Goal: Information Seeking & Learning: Check status

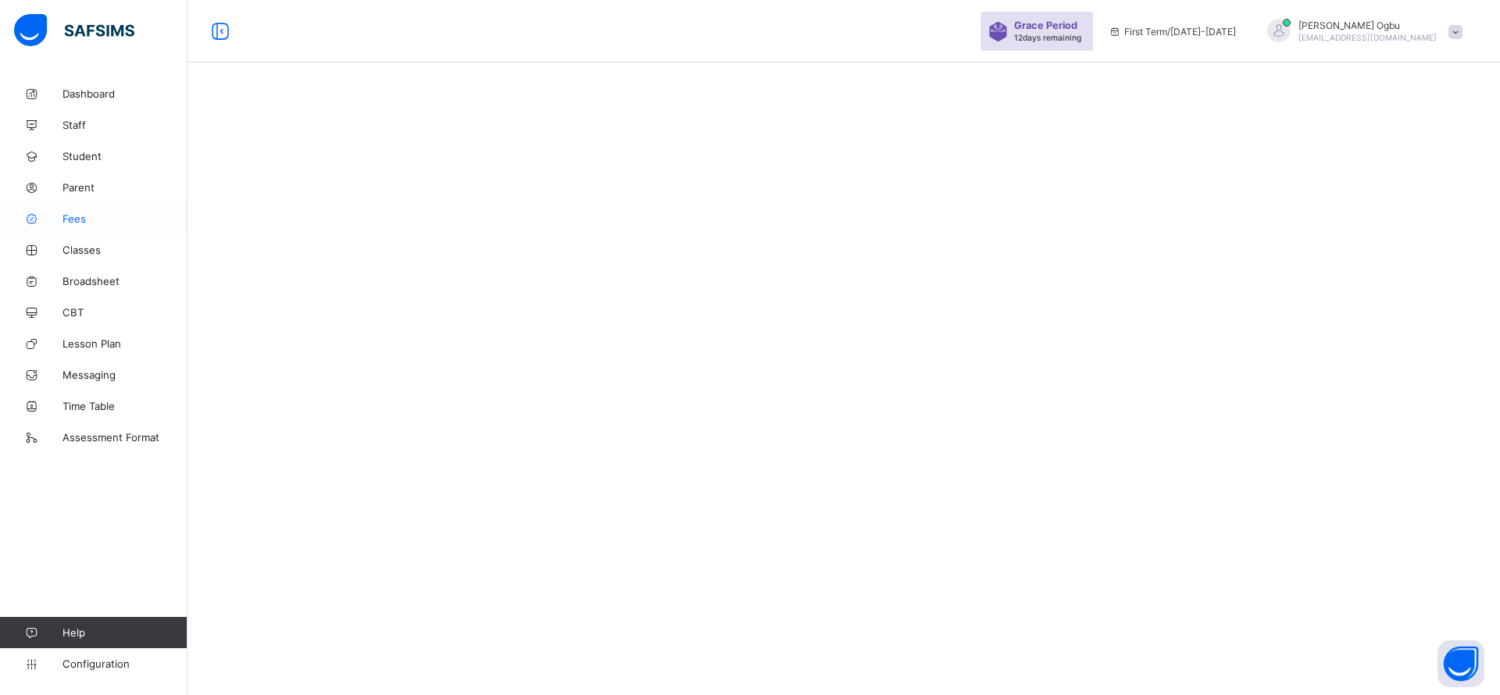
click at [73, 217] on span "Fees" at bounding box center [124, 218] width 125 height 12
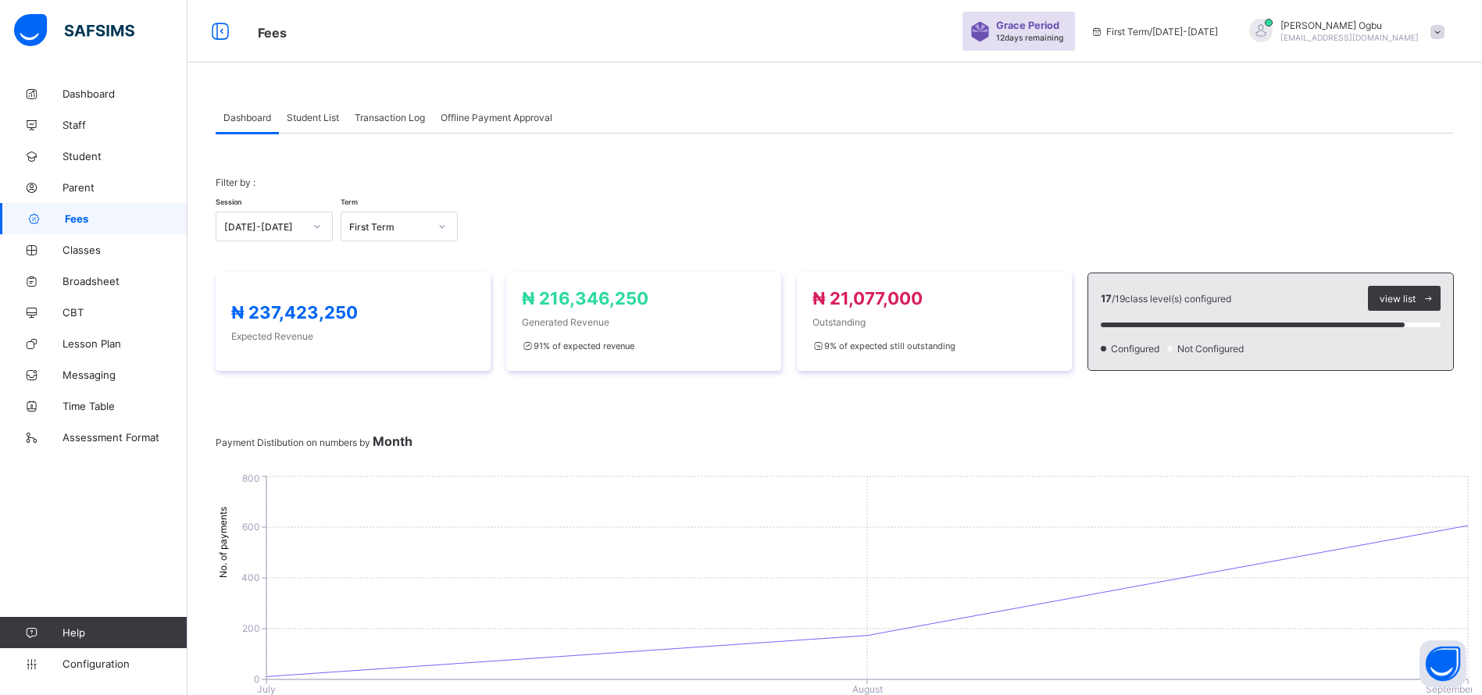
click at [301, 112] on span "Student List" at bounding box center [313, 118] width 52 height 12
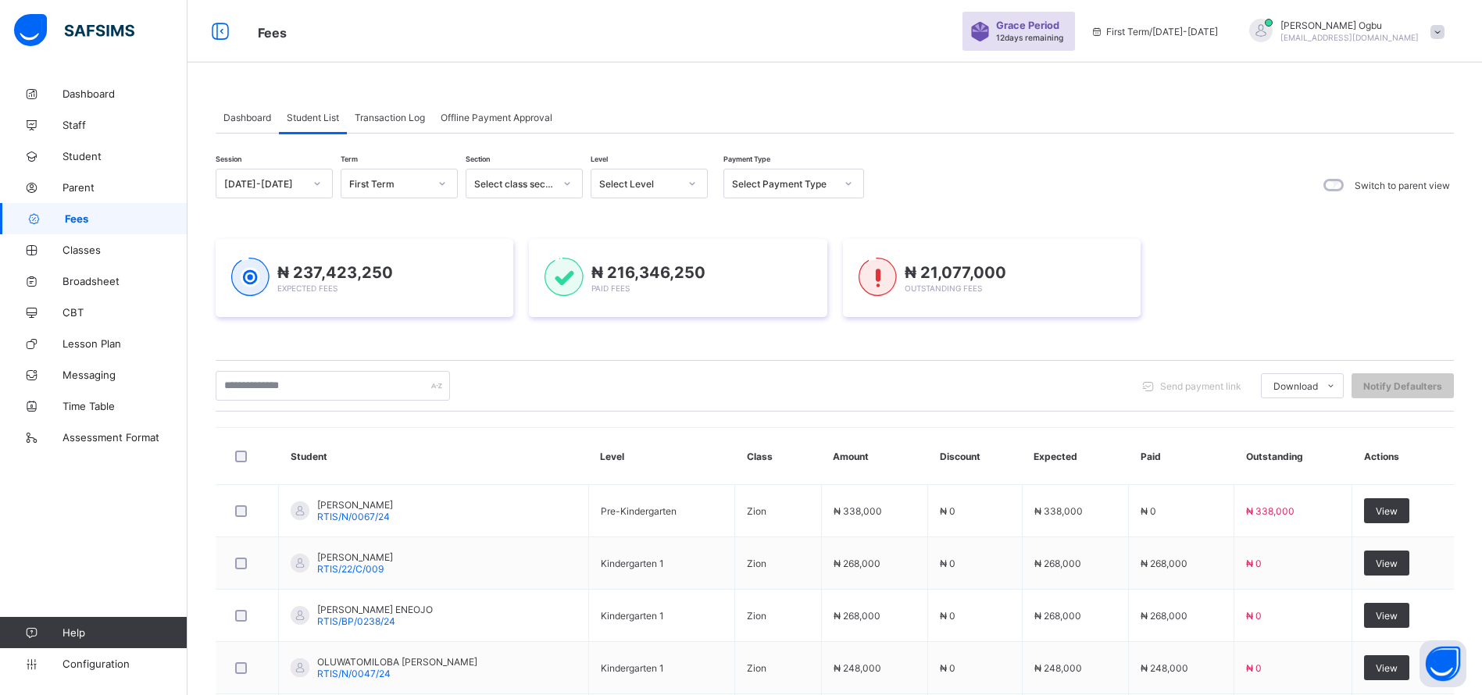
click at [419, 117] on span "Transaction Log" at bounding box center [390, 118] width 70 height 12
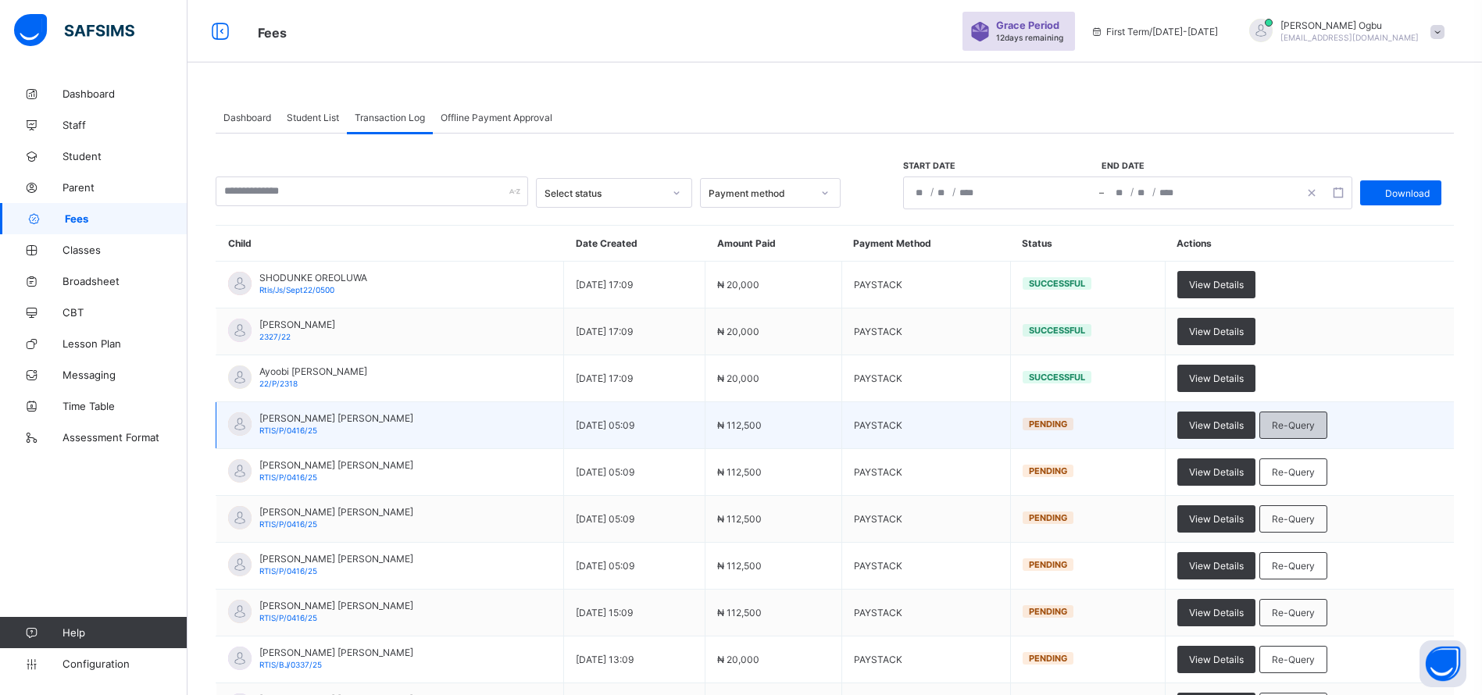
click at [1327, 432] on div "Re-Query" at bounding box center [1293, 425] width 68 height 27
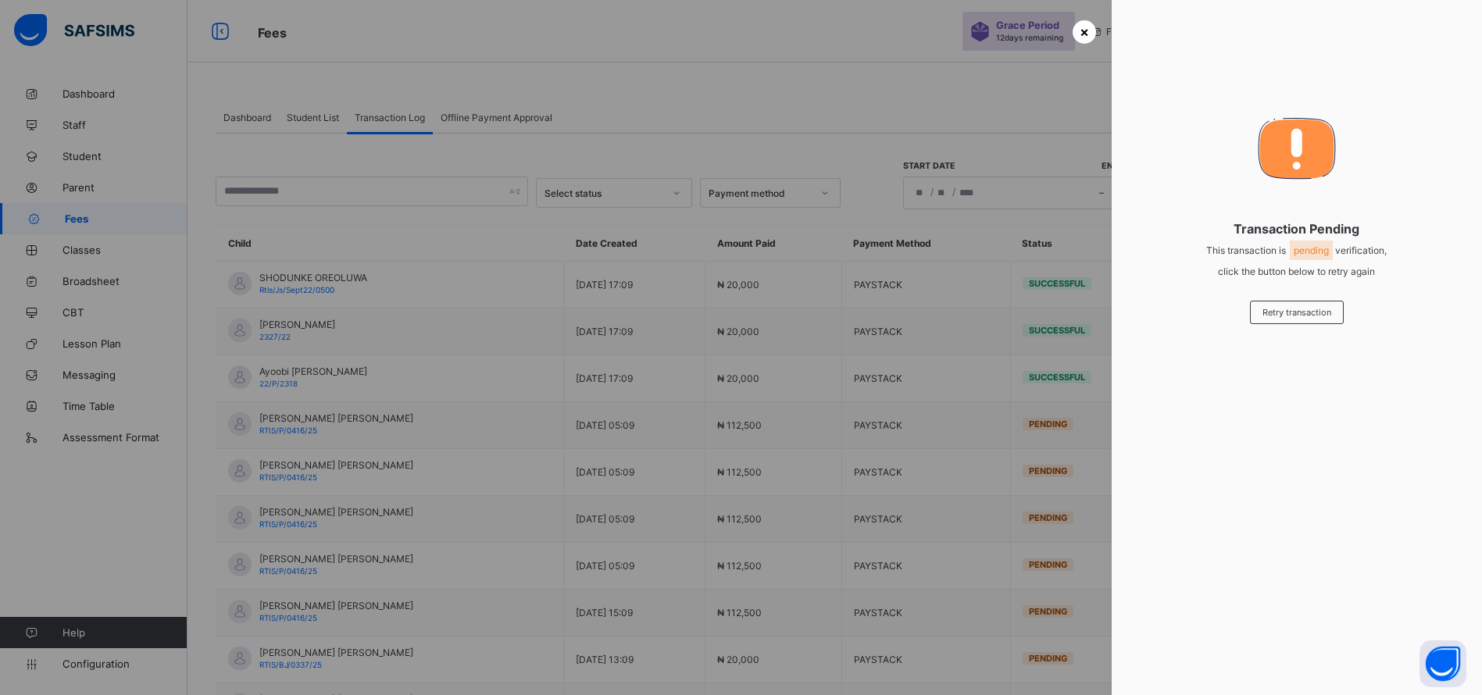
click at [1079, 27] on span "×" at bounding box center [1083, 31] width 9 height 16
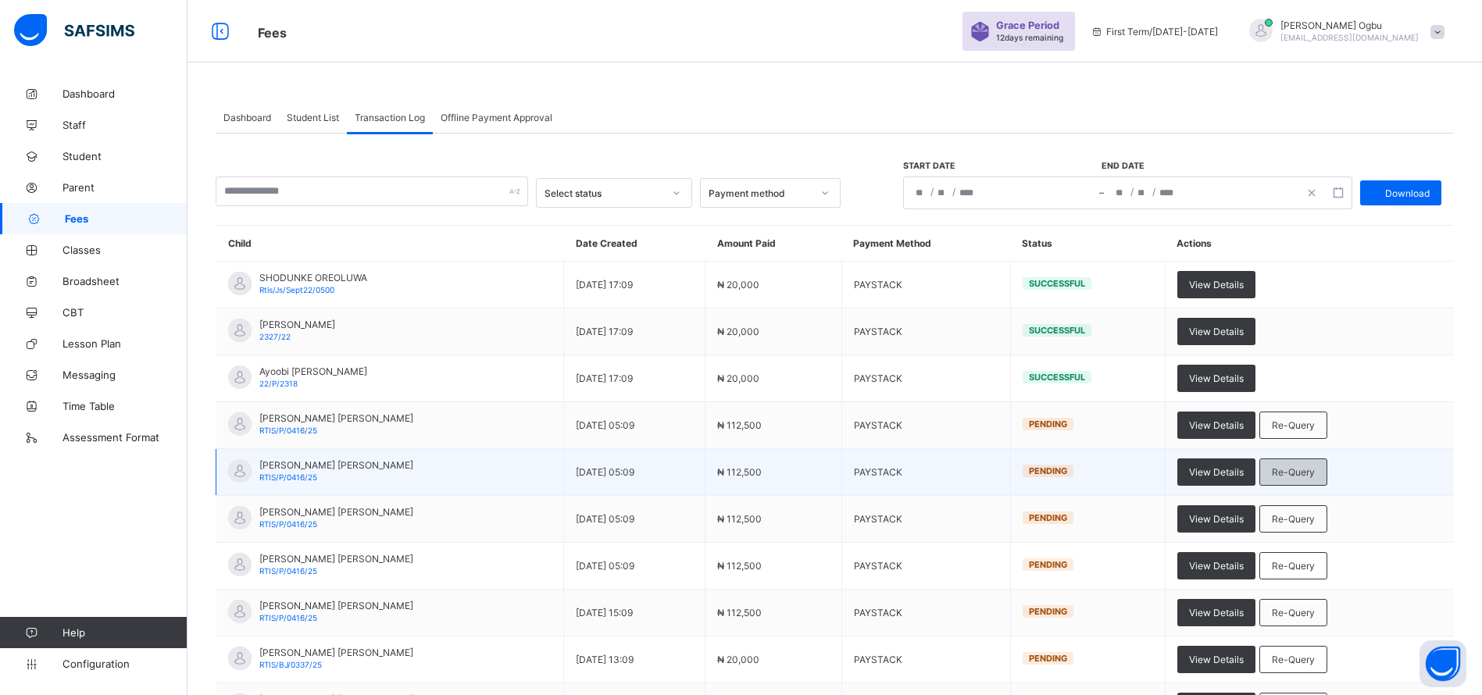
click at [1315, 473] on span "Re-Query" at bounding box center [1293, 472] width 43 height 12
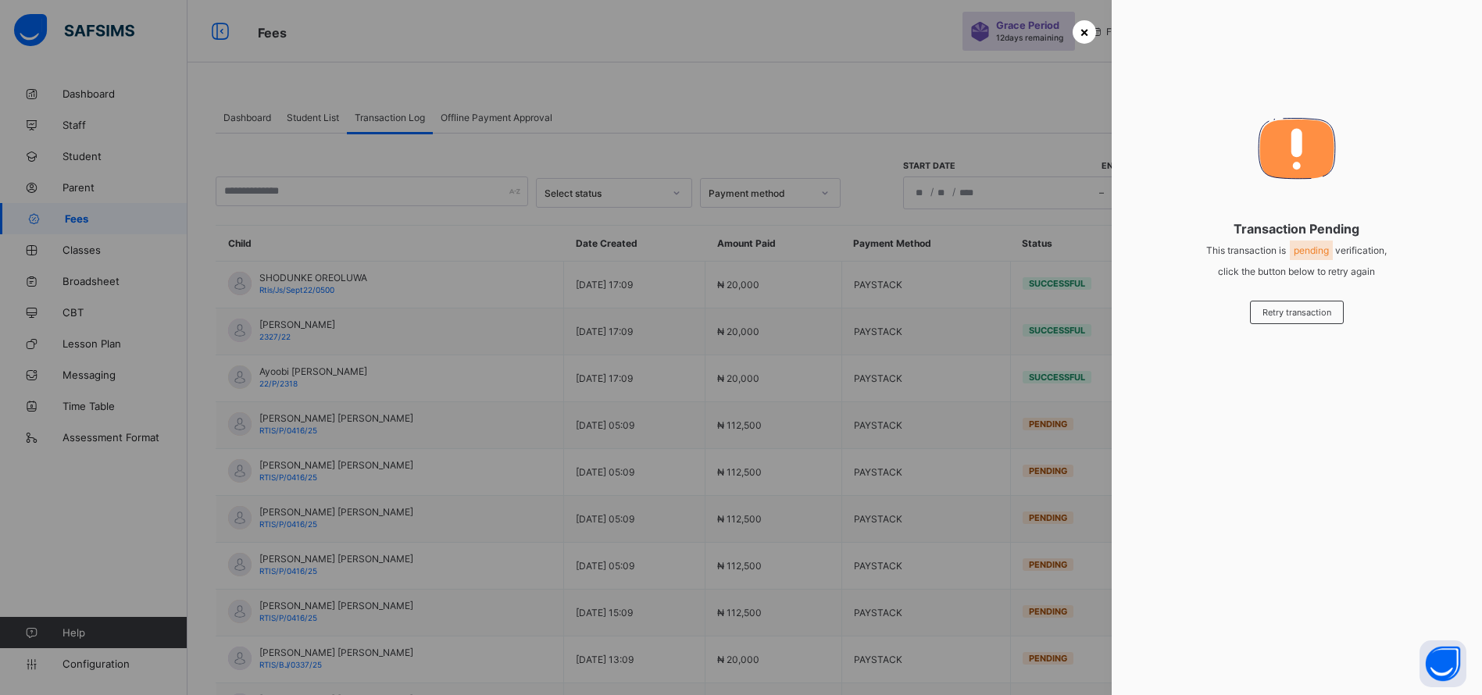
click at [1087, 26] on div "×" at bounding box center [1083, 31] width 23 height 23
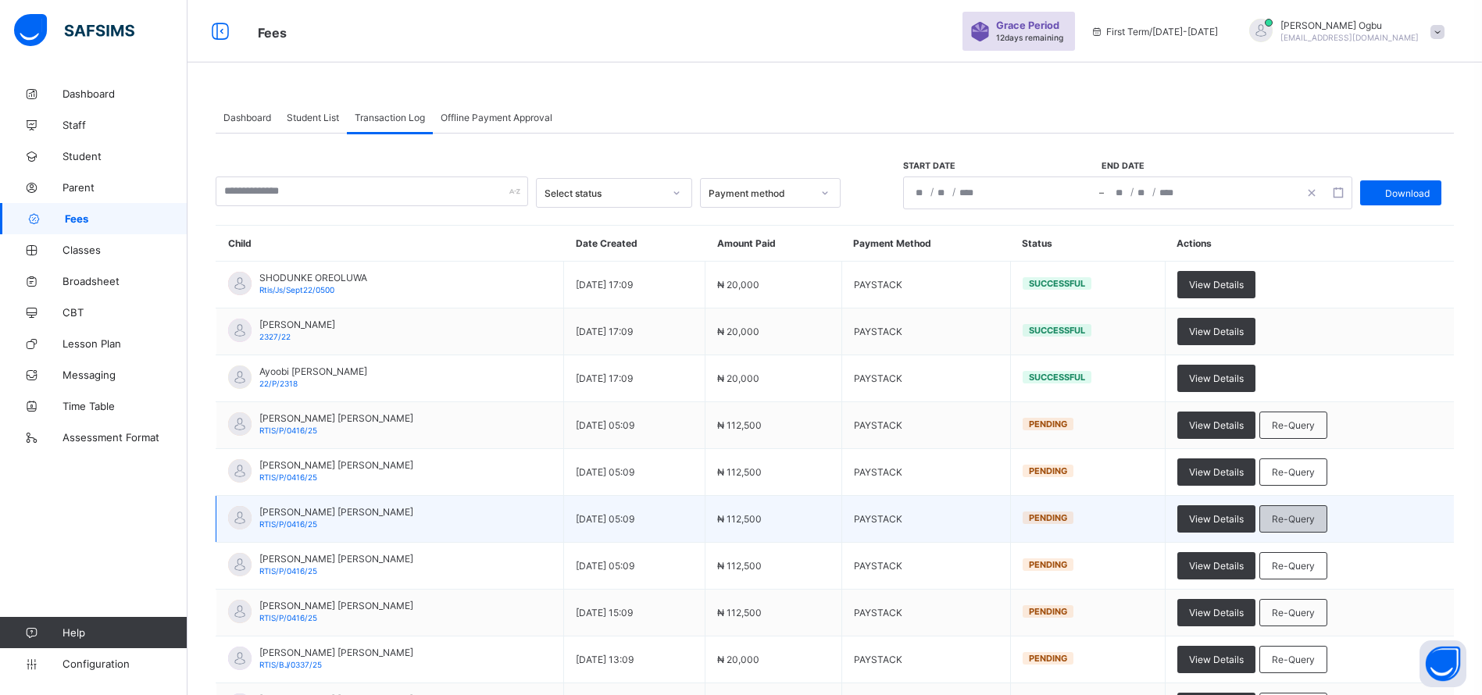
click at [1315, 524] on span "Re-Query" at bounding box center [1293, 519] width 43 height 12
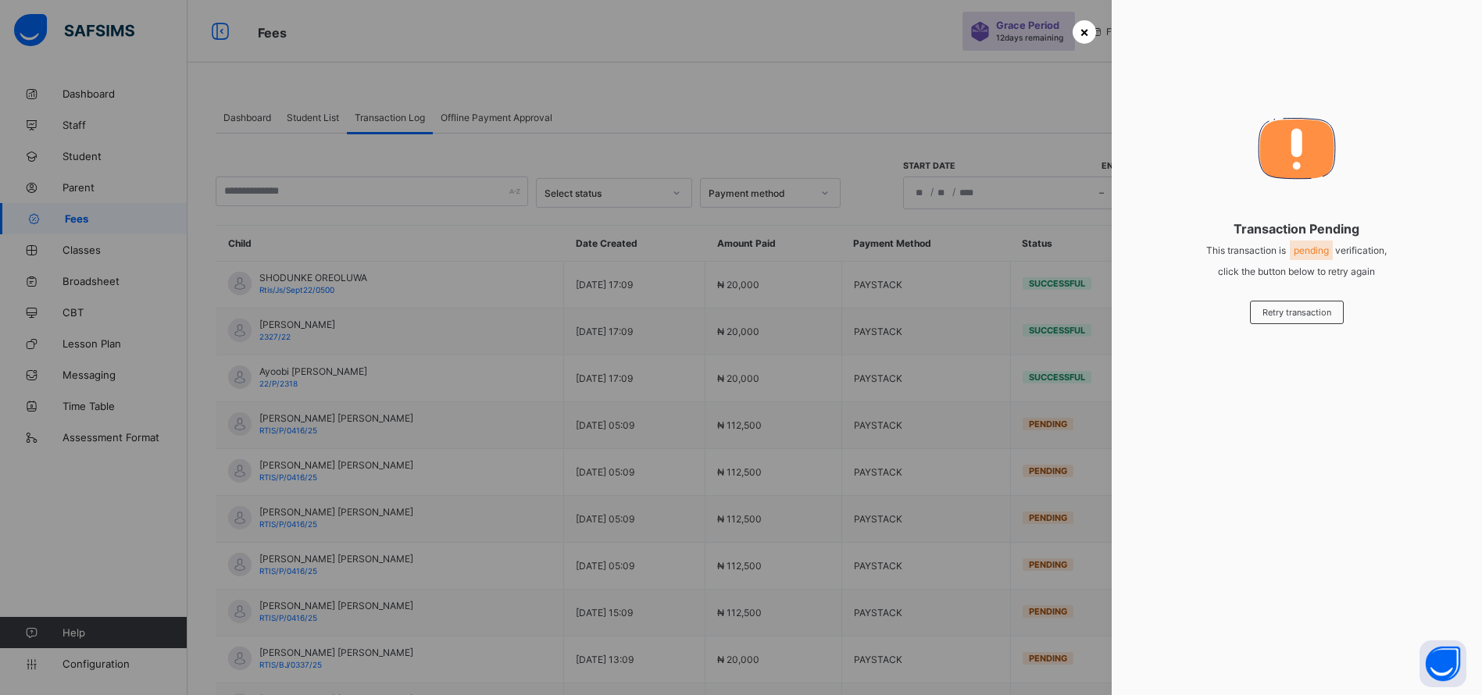
click at [1079, 30] on span "×" at bounding box center [1083, 31] width 9 height 16
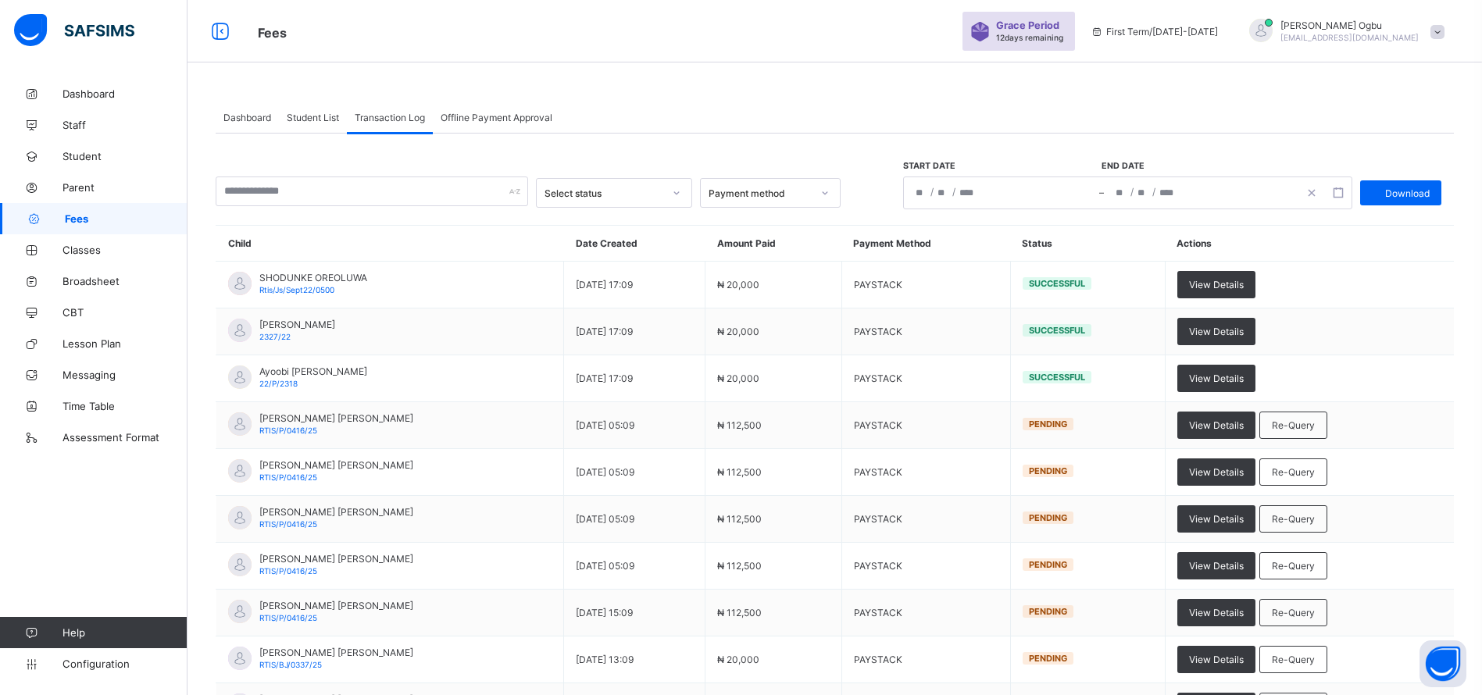
click at [307, 112] on span "Student List" at bounding box center [313, 118] width 52 height 12
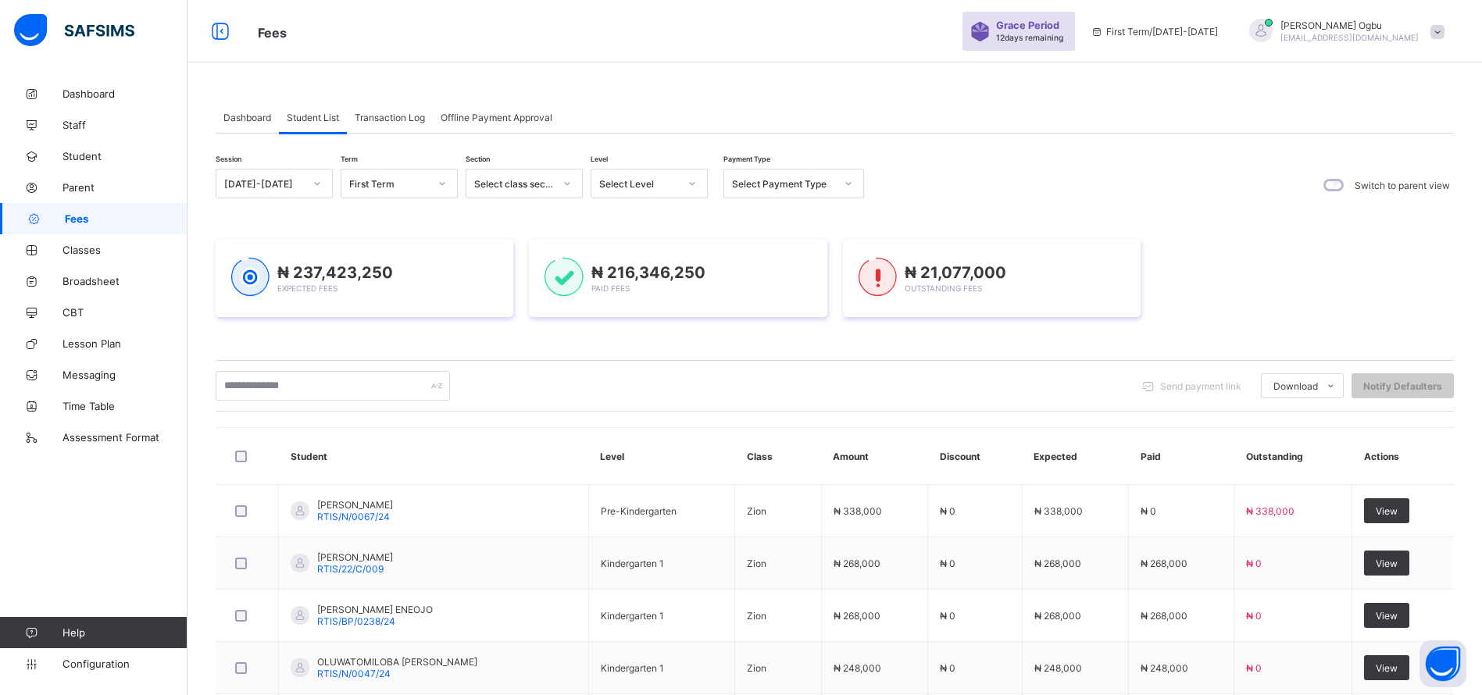
click at [370, 113] on span "Transaction Log" at bounding box center [390, 118] width 70 height 12
drag, startPoint x: 370, startPoint y: 113, endPoint x: 384, endPoint y: 117, distance: 13.8
click at [370, 113] on span "Transaction Log" at bounding box center [390, 118] width 70 height 12
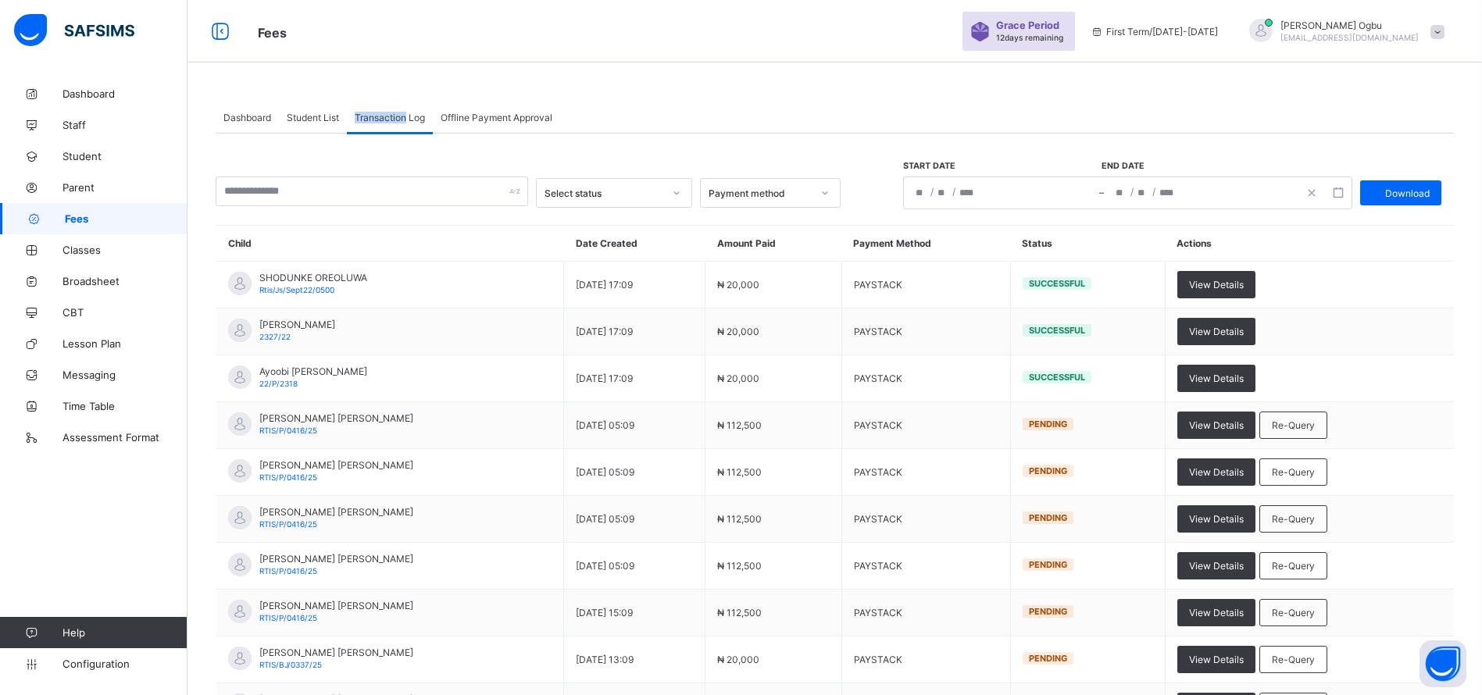
click at [384, 117] on span "Transaction Log" at bounding box center [390, 118] width 70 height 12
click at [321, 114] on span "Student List" at bounding box center [313, 118] width 52 height 12
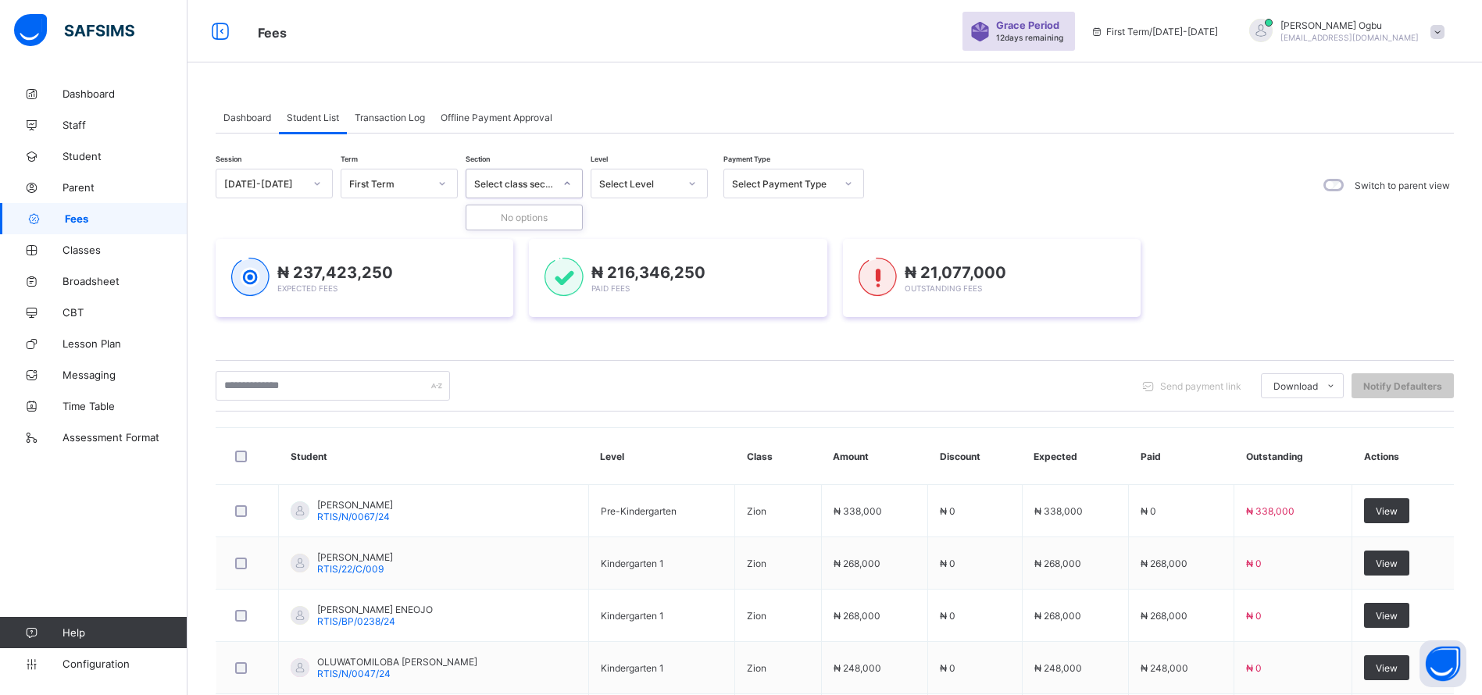
click at [544, 179] on div "Select class section" at bounding box center [514, 184] width 80 height 12
click at [768, 193] on div "Select Payment Type" at bounding box center [778, 184] width 109 height 22
click at [755, 219] on div "Full" at bounding box center [793, 217] width 139 height 24
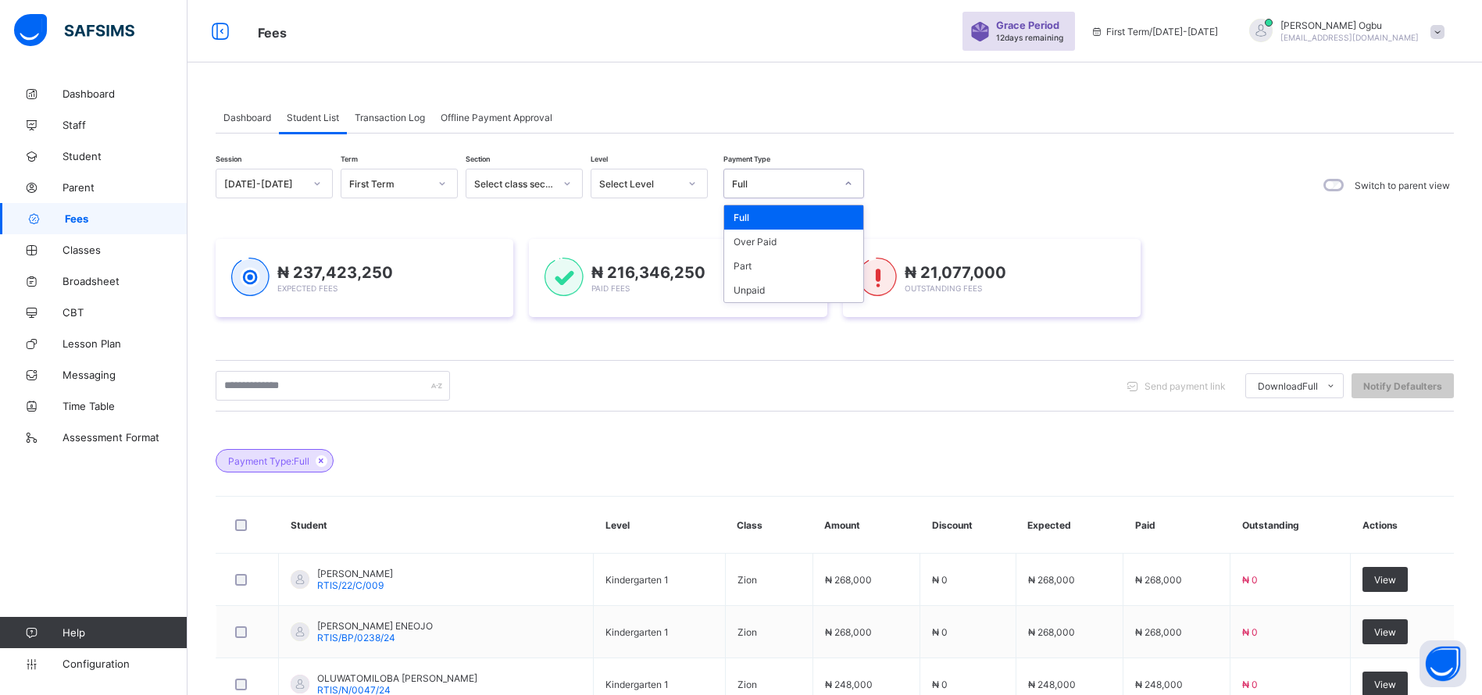
click at [842, 178] on div at bounding box center [848, 183] width 27 height 25
click at [791, 260] on div "Part" at bounding box center [793, 266] width 139 height 24
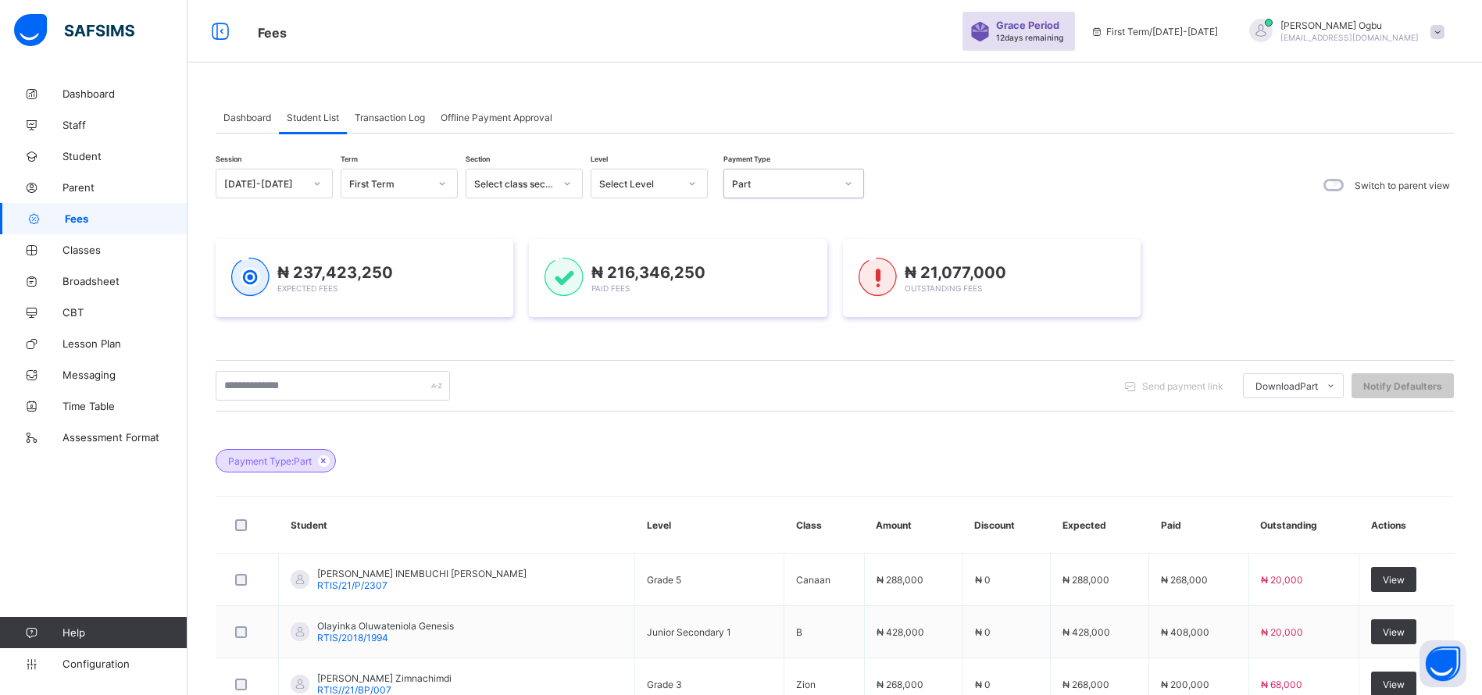
scroll to position [476, 0]
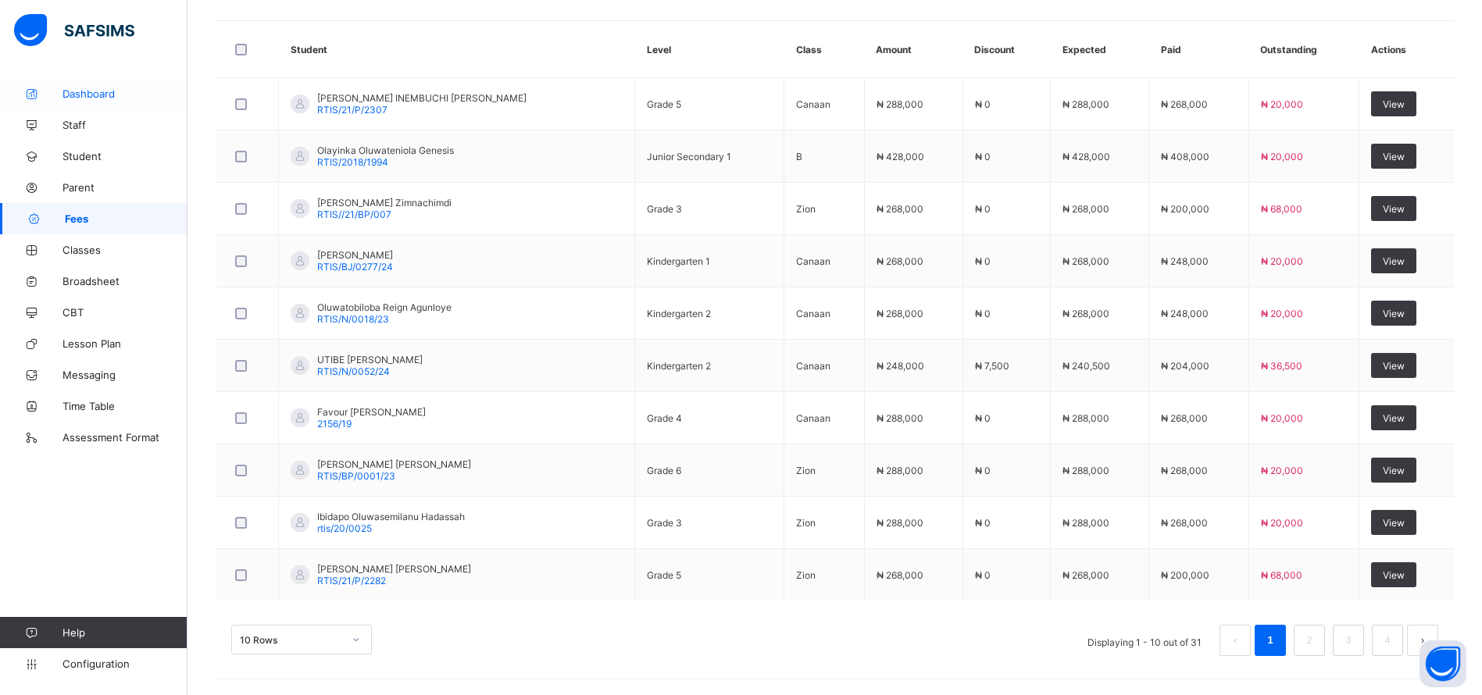
click at [102, 93] on span "Dashboard" at bounding box center [124, 93] width 125 height 12
